Goal: Check status: Check status

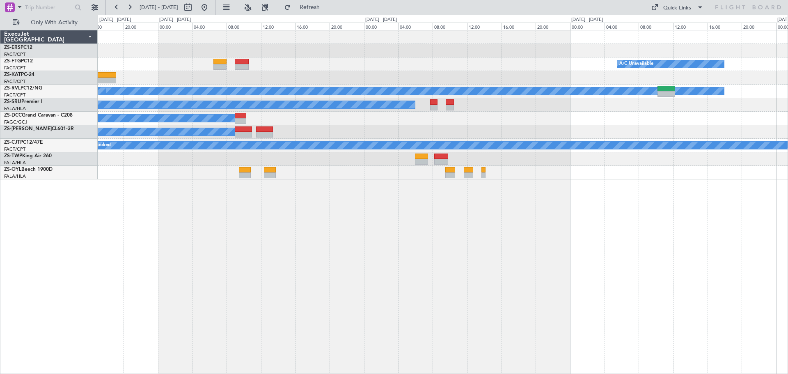
click at [179, 286] on div "A/C Unavailable A/C Unavailable A/C Booked A/C Booked A/C Booked A/C Unavailabl…" at bounding box center [443, 202] width 690 height 344
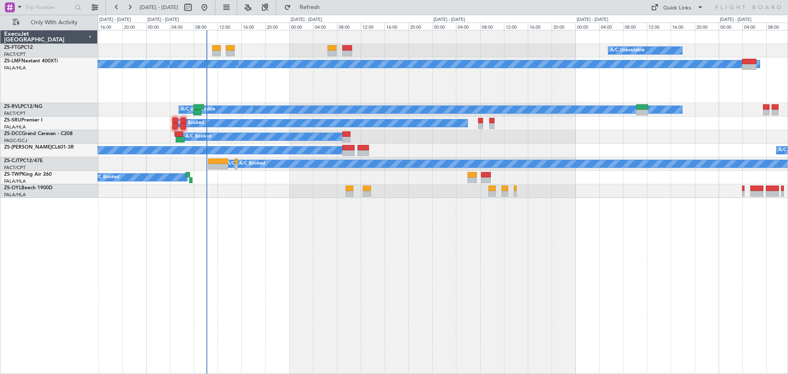
click at [400, 313] on div "A/C Unavailable A/C Booked A/C Booked A/C Booked A/C Booked A/C Booked A/C Book…" at bounding box center [443, 202] width 690 height 344
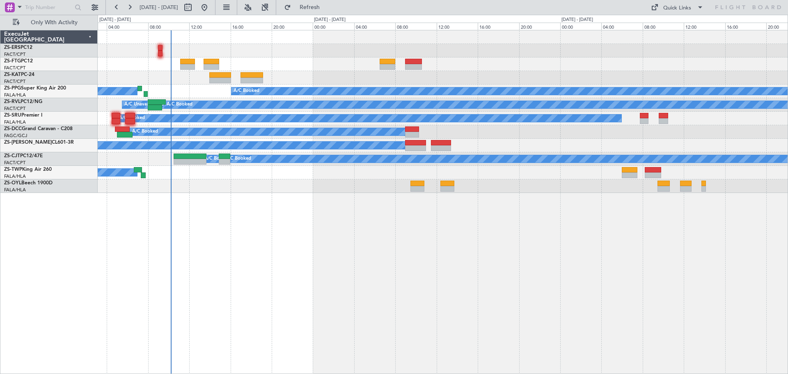
click at [359, 268] on div "A/C Unavailable A/C Booked A/C Booked A/C Booked A/C Unavailable A/C Booked A/C…" at bounding box center [443, 202] width 690 height 344
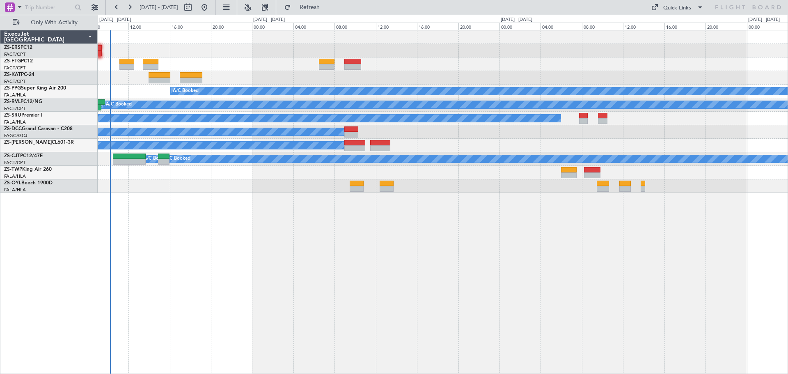
click at [370, 274] on div "A/C Unavailable A/C Booked A/C Booked A/C Booked A/C Unavailable A/C Booked A/C…" at bounding box center [443, 202] width 690 height 344
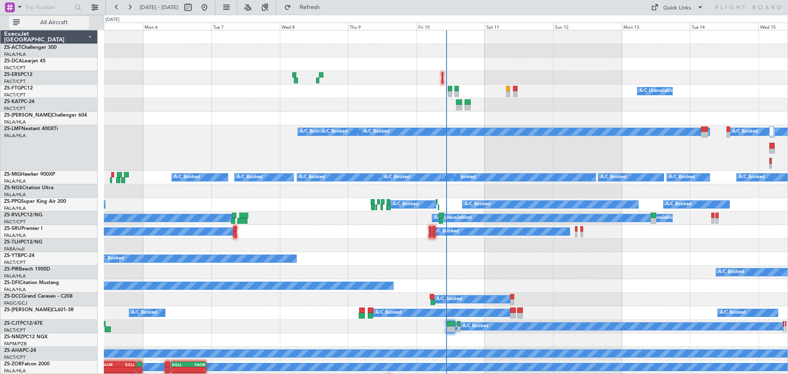
click at [40, 19] on button "All Aircraft" at bounding box center [49, 22] width 80 height 13
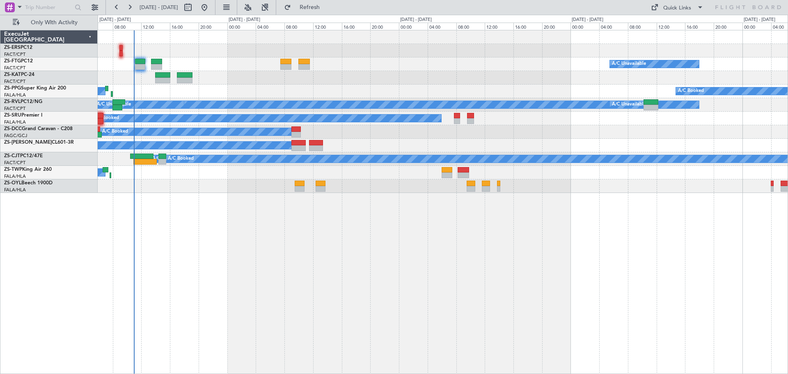
click at [268, 308] on div "A/C Unavailable A/C Booked A/C Booked A/C Booked A/C Booked A/C Booked A/C Unav…" at bounding box center [443, 202] width 690 height 344
